Goal: Task Accomplishment & Management: Use online tool/utility

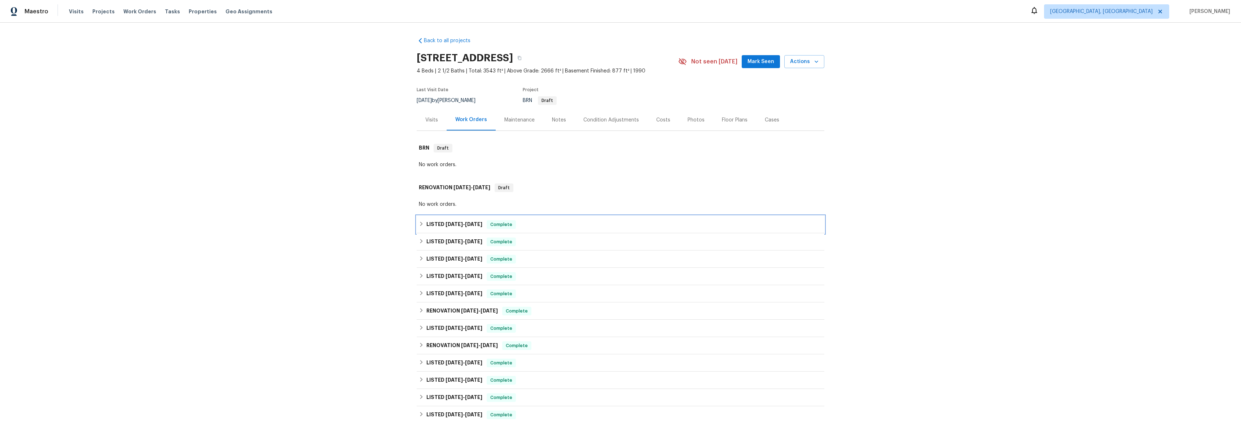
click at [419, 219] on div "LISTED [DATE] - [DATE] Complete" at bounding box center [621, 224] width 408 height 17
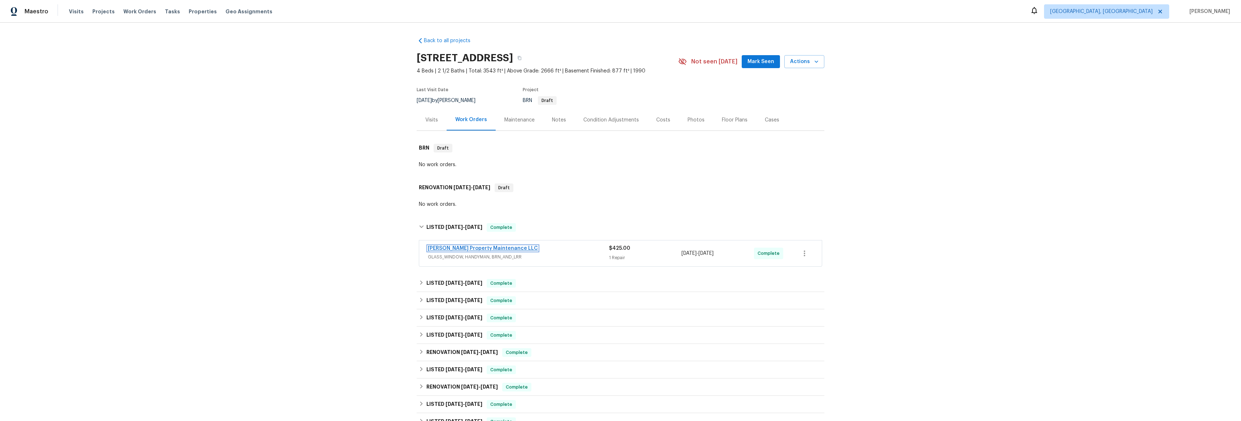
click at [444, 251] on link "[PERSON_NAME] Property Maintenance LLC" at bounding box center [483, 248] width 110 height 5
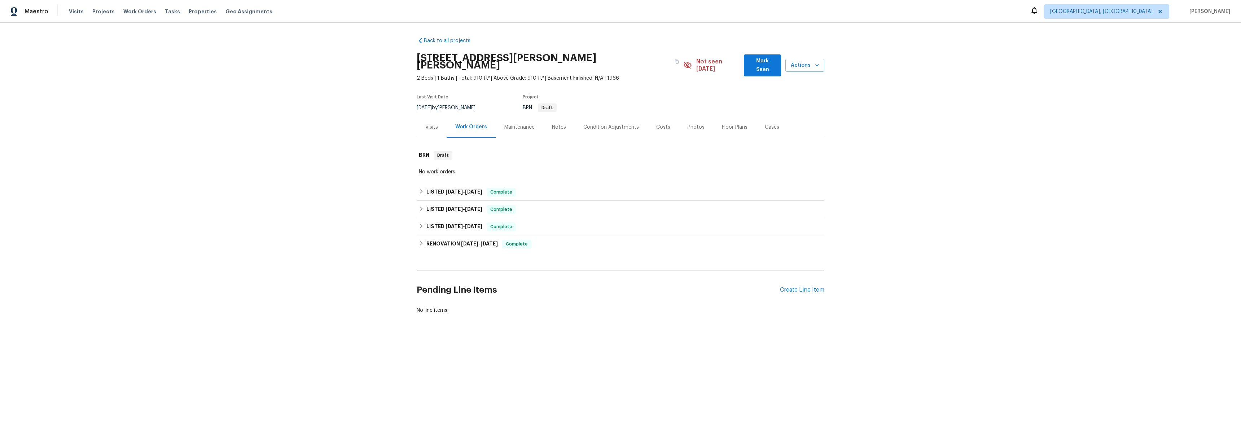
click at [433, 130] on div "Visits" at bounding box center [431, 127] width 13 height 7
